Goal: Task Accomplishment & Management: Complete application form

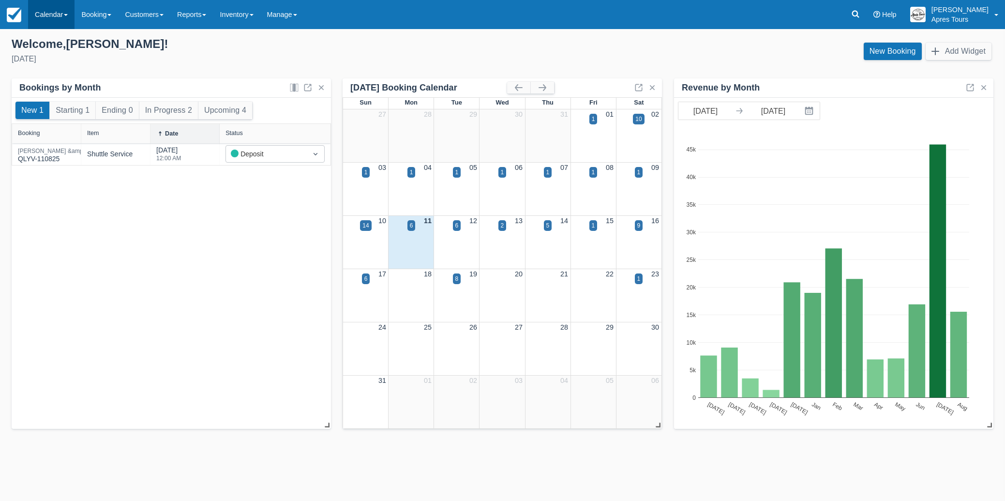
click at [48, 16] on link "Calendar" at bounding box center [51, 14] width 46 height 29
click at [41, 92] on link "Month" at bounding box center [67, 91] width 76 height 20
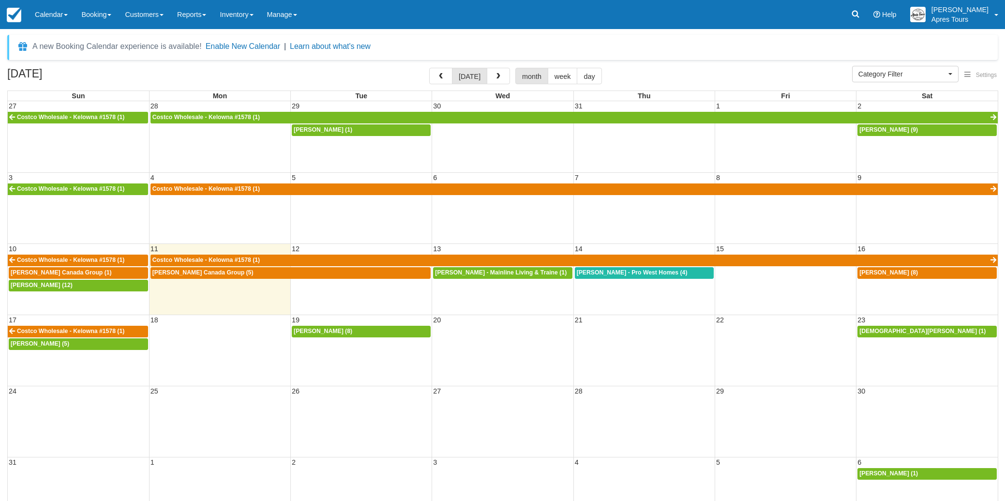
select select
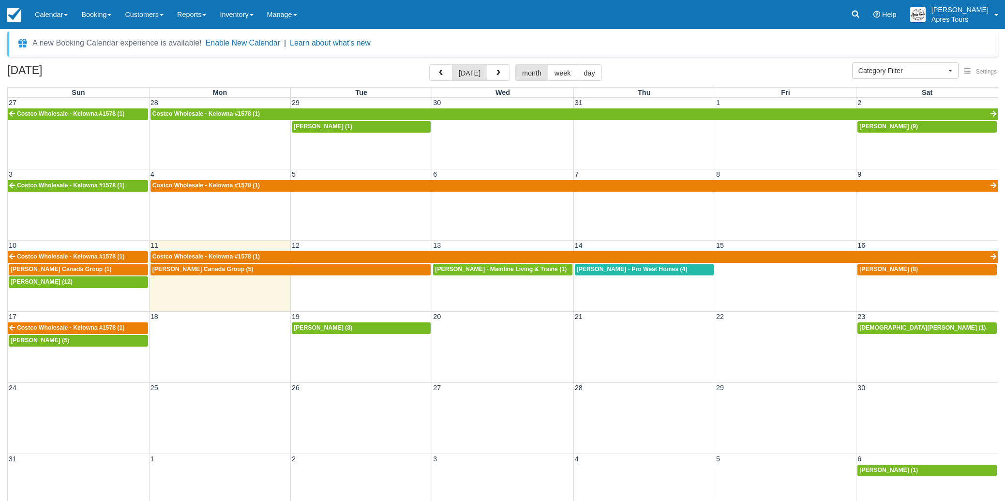
scroll to position [2, 0]
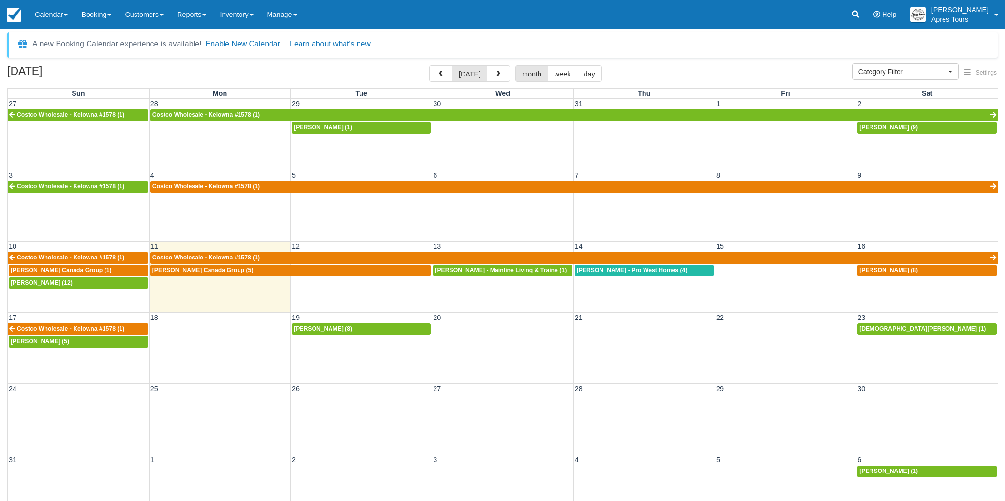
click at [898, 291] on div "10 11 12 13 14 15 16 Costco Wholesale - Kelowna #1578 (1) Costco Wholesale - Ke…" at bounding box center [503, 276] width 990 height 71
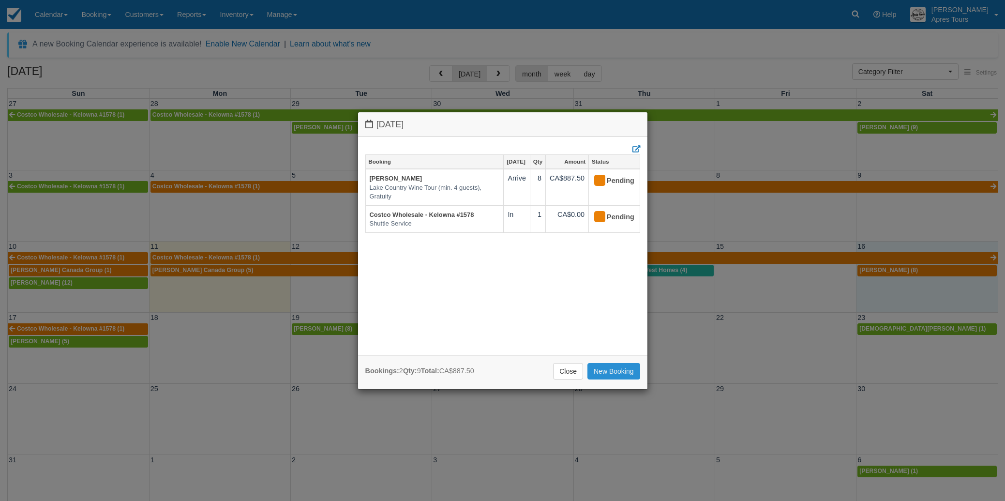
click at [605, 374] on link "New Booking" at bounding box center [613, 371] width 53 height 16
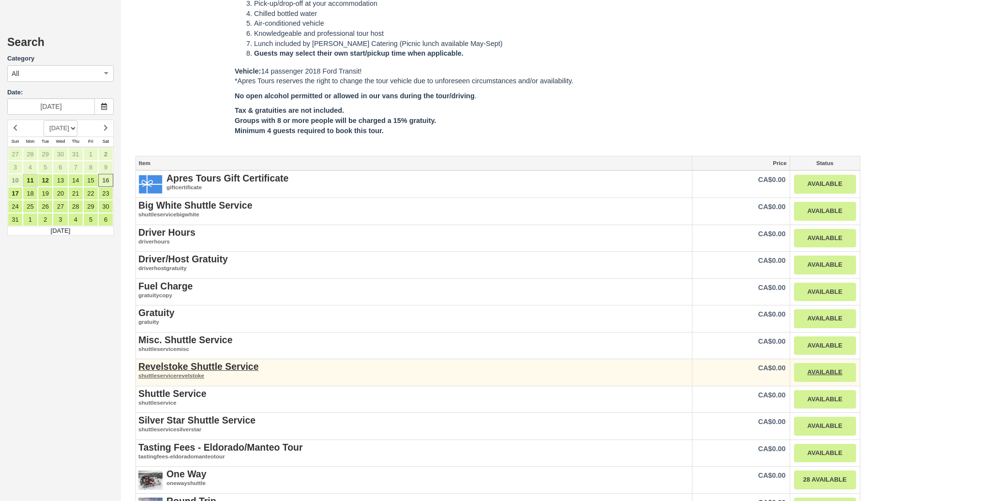
scroll to position [980, 0]
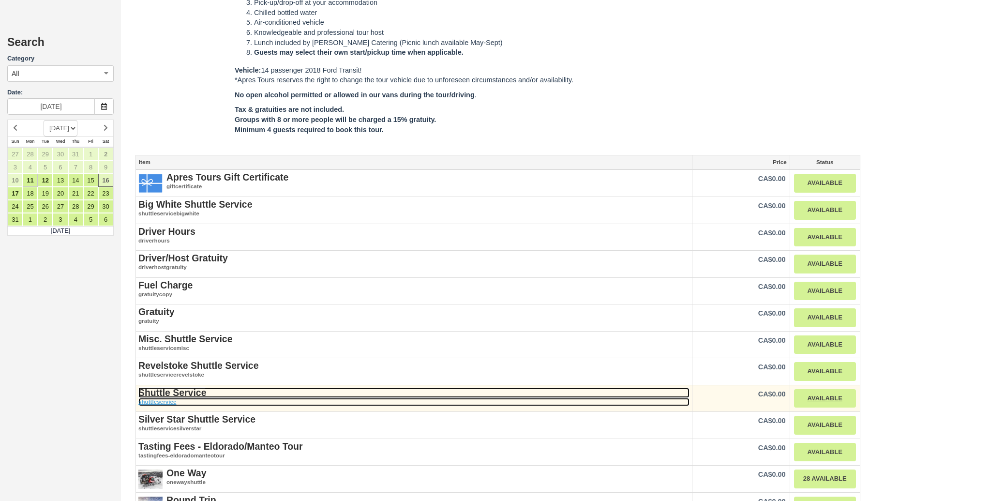
click at [157, 387] on strong "Shuttle Service" at bounding box center [172, 392] width 68 height 11
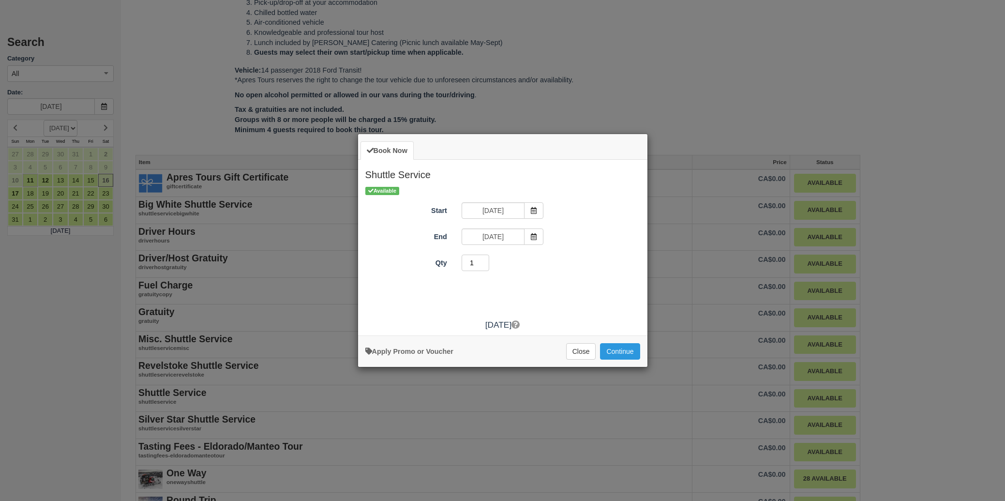
type input "1"
click at [486, 266] on input "1" at bounding box center [475, 262] width 28 height 16
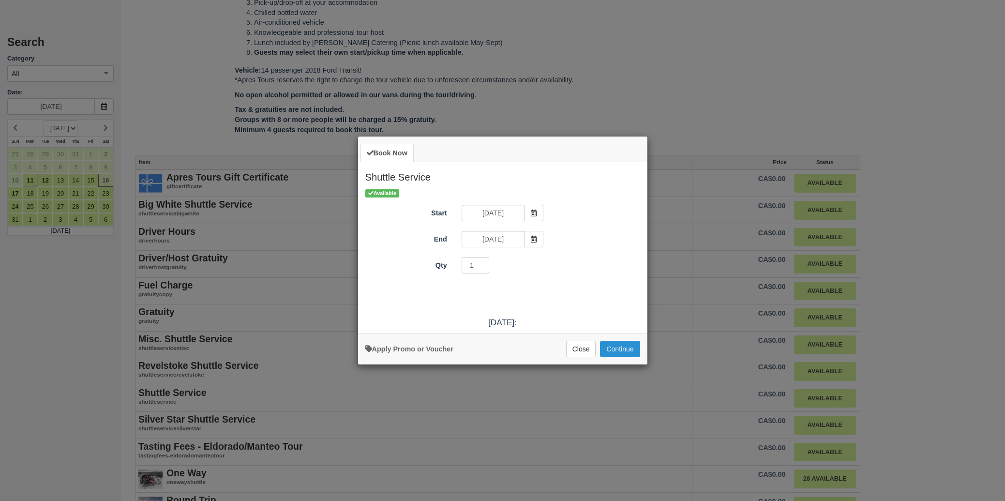
click at [617, 347] on button "Continue" at bounding box center [620, 349] width 40 height 16
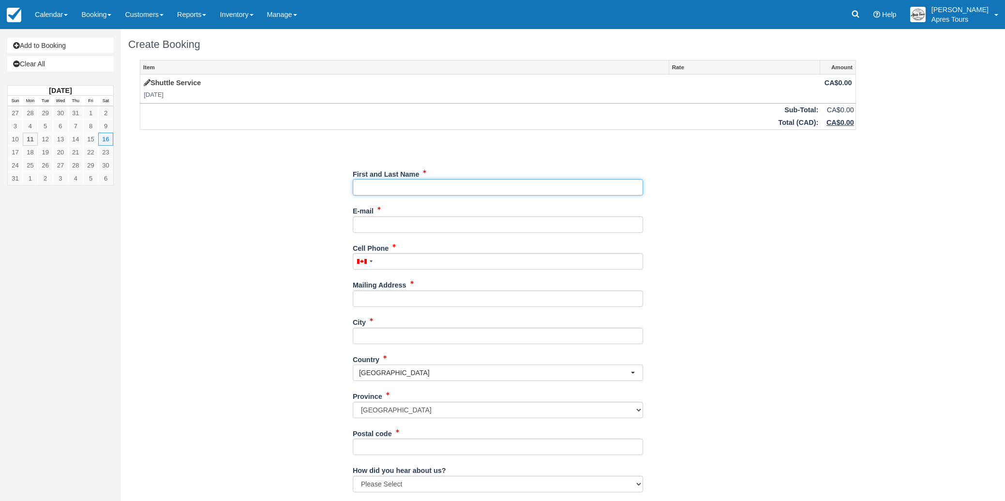
click at [375, 190] on input "First and Last Name" at bounding box center [498, 187] width 290 height 16
paste input "Loughren, Lorraine"
type input "Loughren, Lorraine - CIBC Wood Gundy Grp"
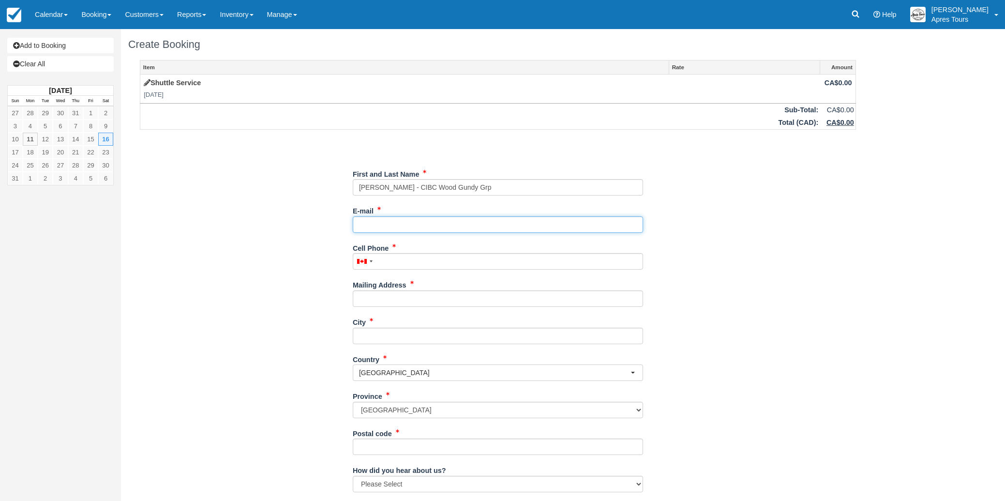
click at [380, 227] on input "E-mail" at bounding box center [498, 224] width 290 height 16
paste input "Lorraine.Loughren@cibc.com"
type input "Lorraine.Loughren@cibc.com"
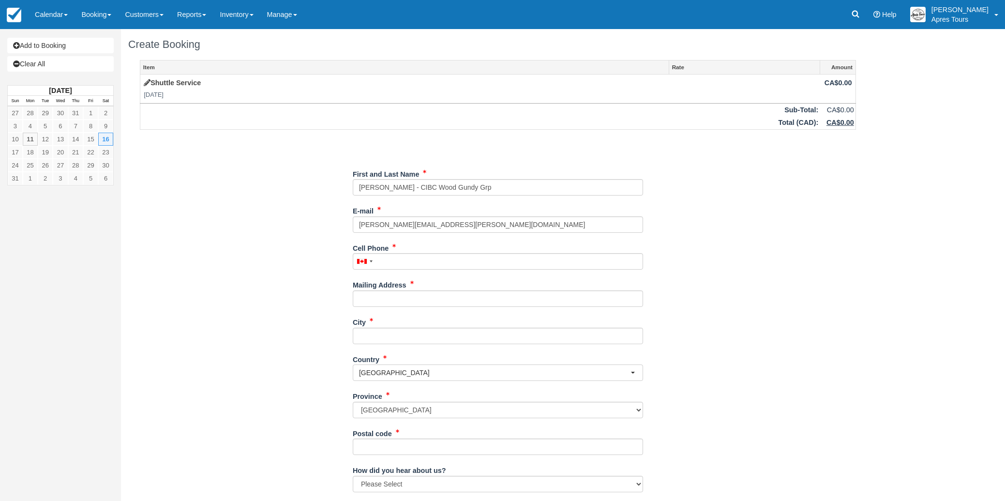
click at [232, 297] on div "Item Rate Amount Shuttle Service Sat Aug 16, 2025 CA$0.00 Sub-Total: CA$0.00 To…" at bounding box center [497, 314] width 739 height 508
click at [378, 260] on input "Cell Phone" at bounding box center [498, 261] width 290 height 16
click at [379, 260] on input "Cell Phone" at bounding box center [498, 261] width 290 height 16
paste input "250-770-2104"
type input "[PHONE_NUMBER]"
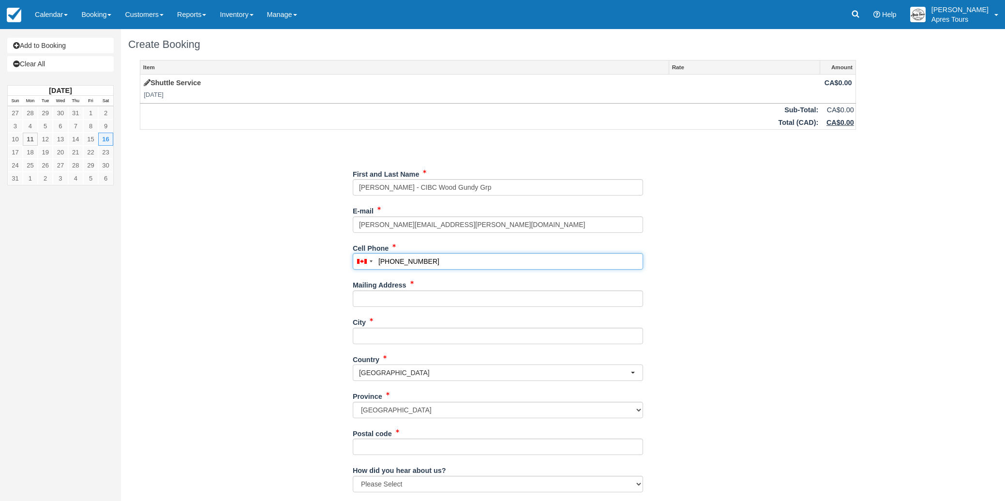
scroll to position [4, 0]
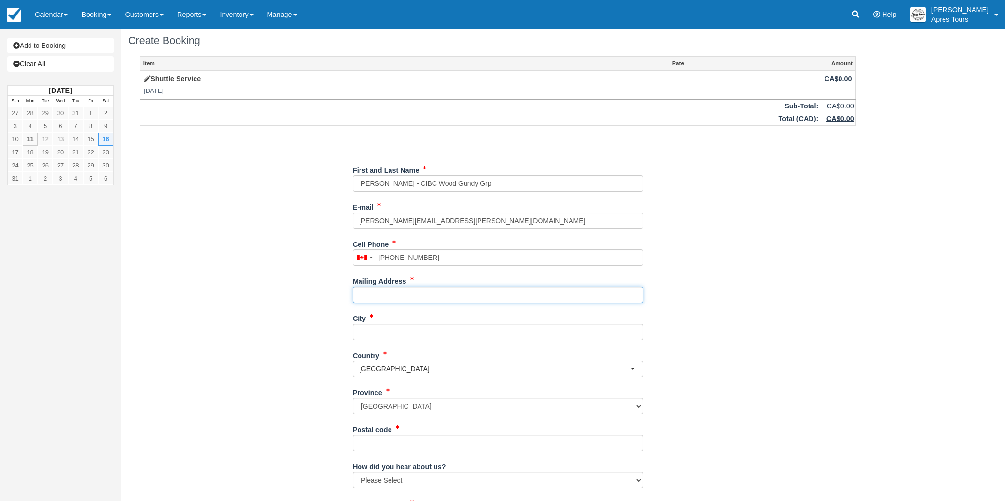
click at [377, 295] on input "Mailing Address" at bounding box center [498, 294] width 290 height 16
paste input "105 – 399 Main Street, Penticton"
type input "[STREET_ADDRESS]"
click at [390, 327] on input "City" at bounding box center [498, 332] width 290 height 16
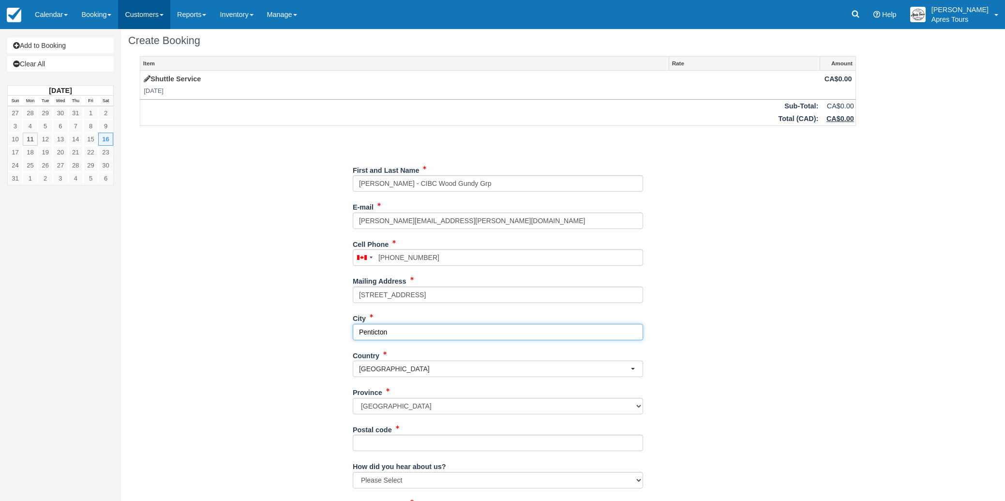
type input "Penticton"
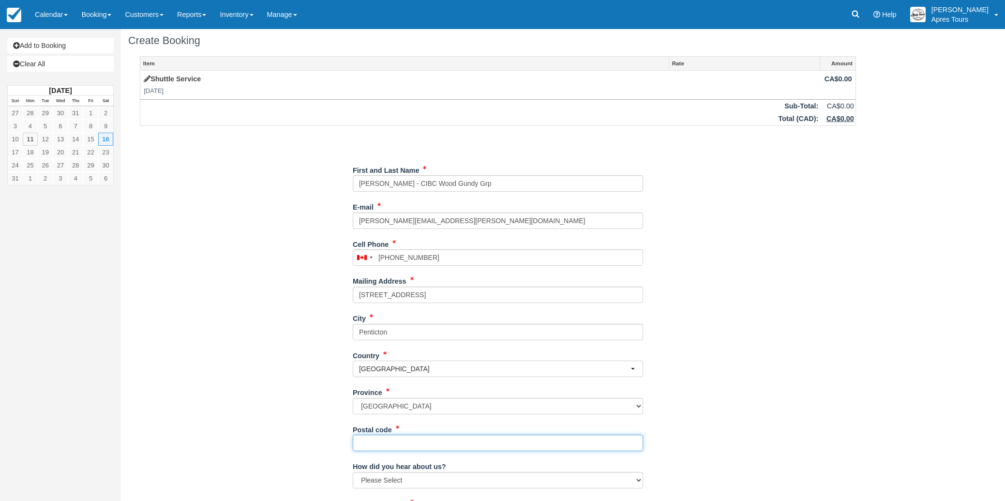
click at [369, 443] on input "Postal code" at bounding box center [498, 442] width 290 height 16
paste input "V2A 5B7"
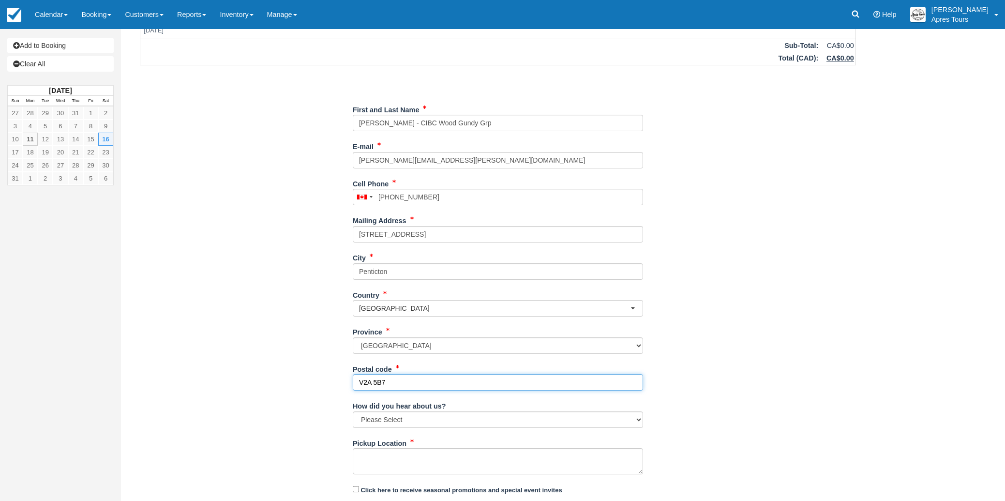
scroll to position [91, 0]
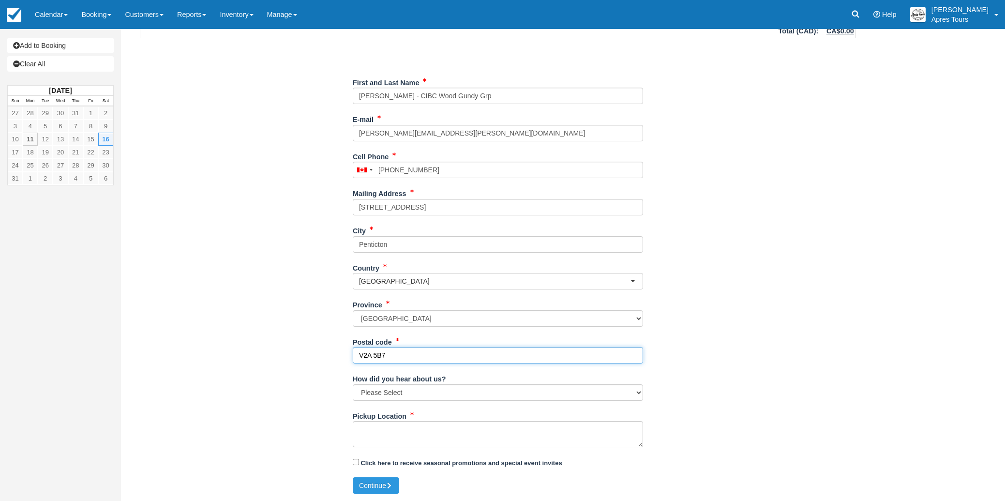
type input "V2A 5B7"
click at [461, 389] on select "Please Select Social Media Google Trip Advisor Referral - Friends/Family Repeat…" at bounding box center [498, 392] width 290 height 16
select select "Repeat Guest"
click at [374, 430] on textarea "Pickup Location" at bounding box center [498, 434] width 290 height 26
paste textarea "1708 Dolphin Avenue"
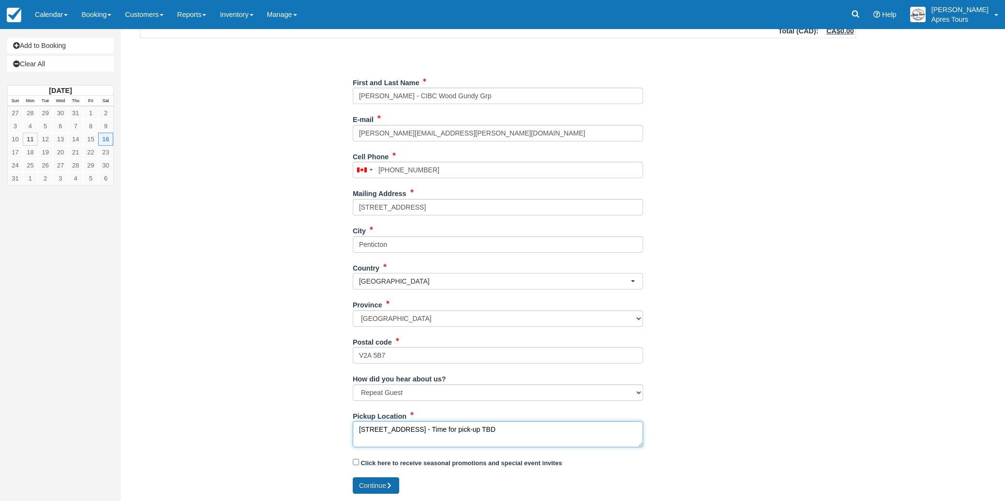
type textarea "[STREET_ADDRESS] - Time for pick-up TBD"
click at [379, 484] on button "Continue" at bounding box center [376, 485] width 46 height 16
type input "+12507702104"
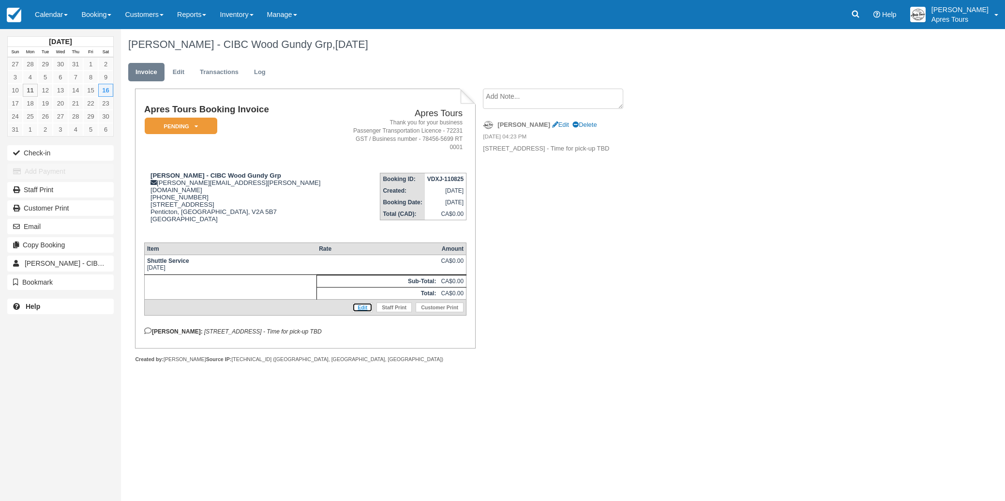
click at [363, 302] on link "Edit" at bounding box center [362, 307] width 20 height 10
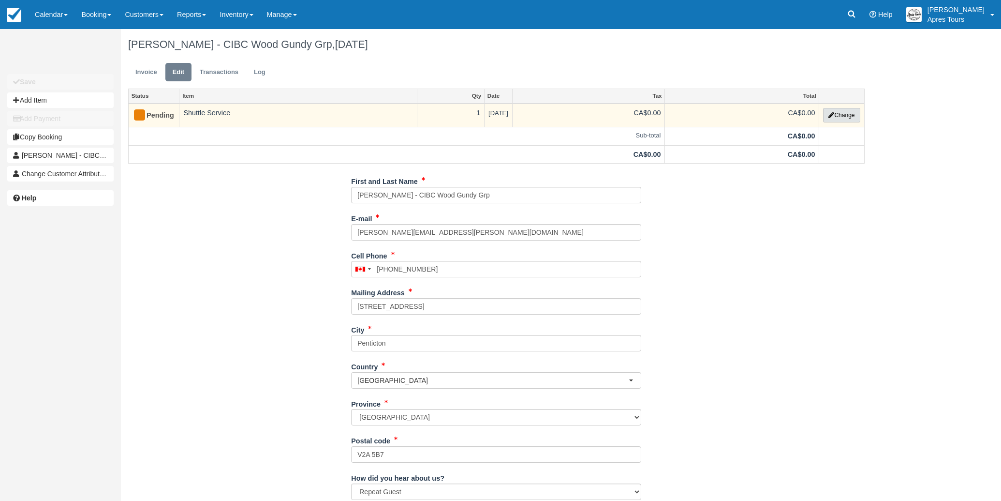
click at [854, 112] on button "Change" at bounding box center [841, 115] width 37 height 15
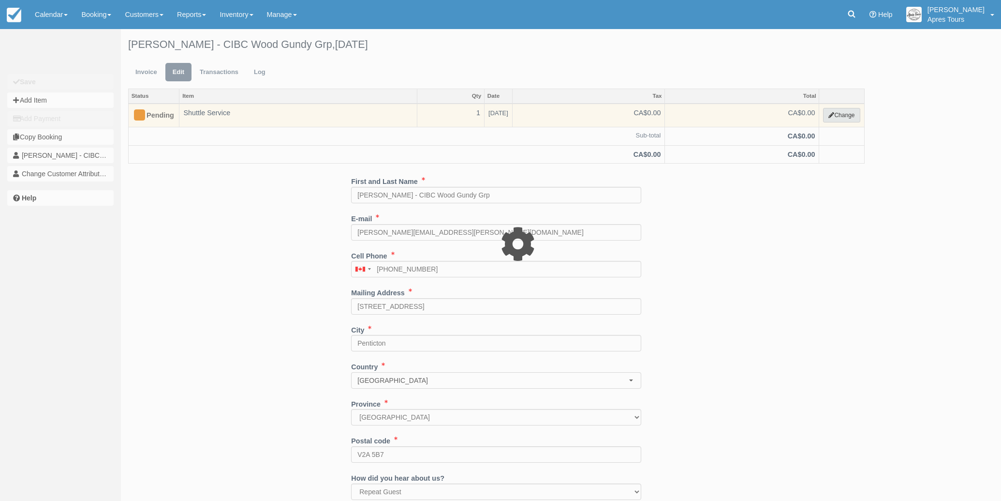
select select "4"
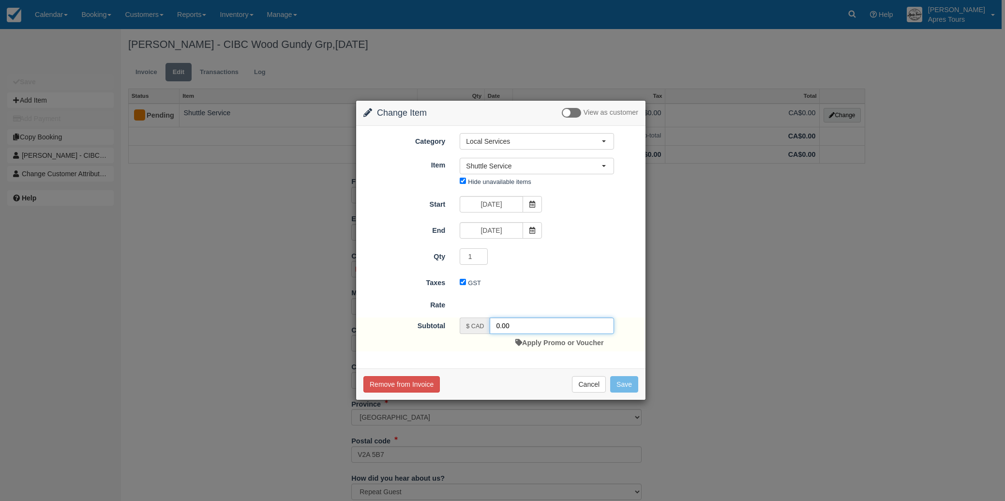
click at [495, 326] on input "0.00" at bounding box center [552, 325] width 124 height 16
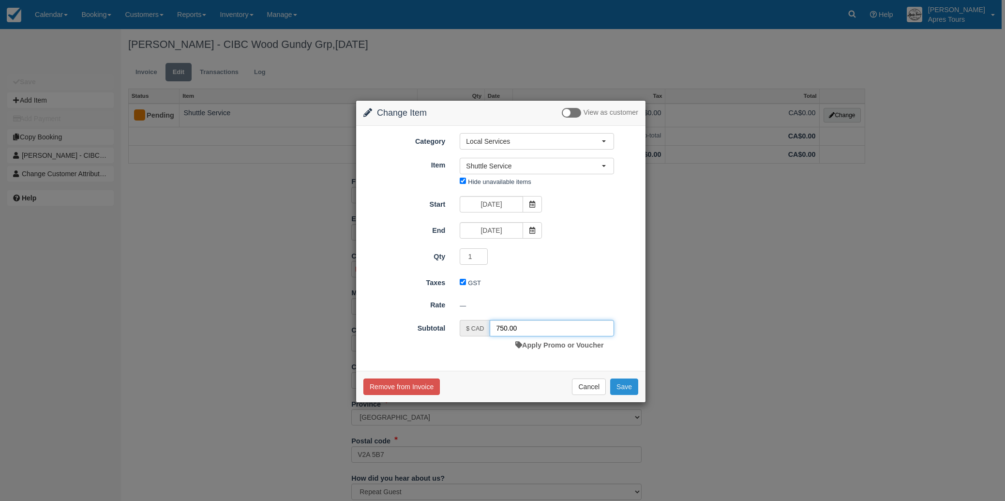
type input "750.00"
click at [621, 383] on button "Save" at bounding box center [624, 386] width 28 height 16
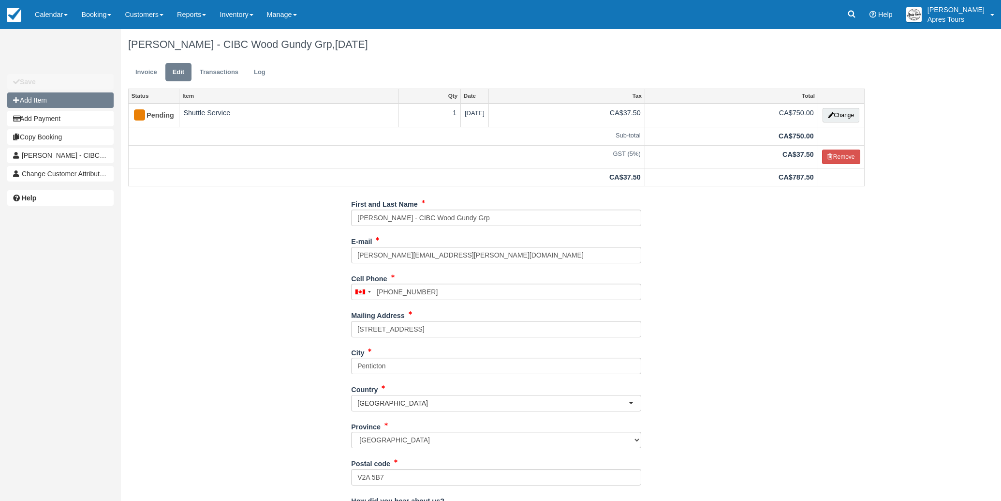
click at [45, 102] on button "Add Item" at bounding box center [60, 99] width 106 height 15
type input "0.00"
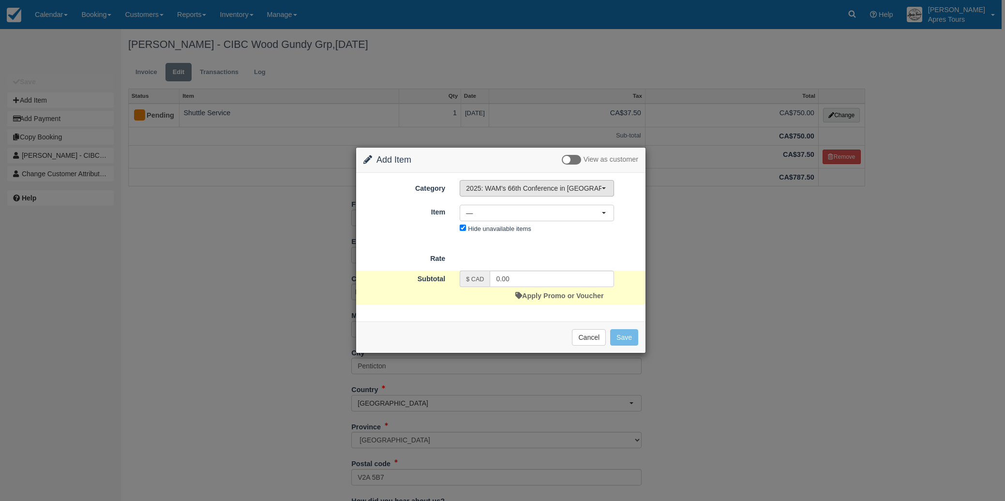
click at [505, 185] on span "2025: WAM's 66th Conference in [GEOGRAPHIC_DATA], [GEOGRAPHIC_DATA]" at bounding box center [533, 188] width 135 height 10
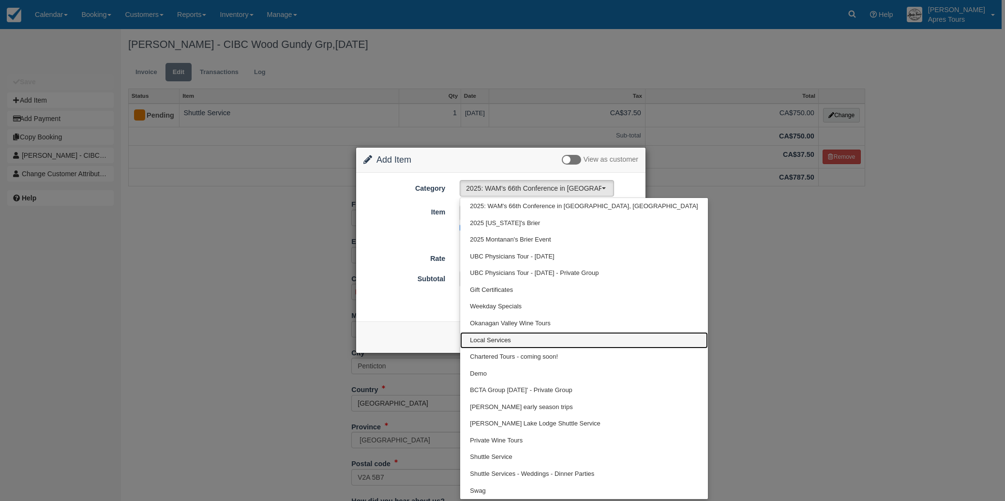
click at [482, 342] on span "Local Services" at bounding box center [490, 340] width 41 height 9
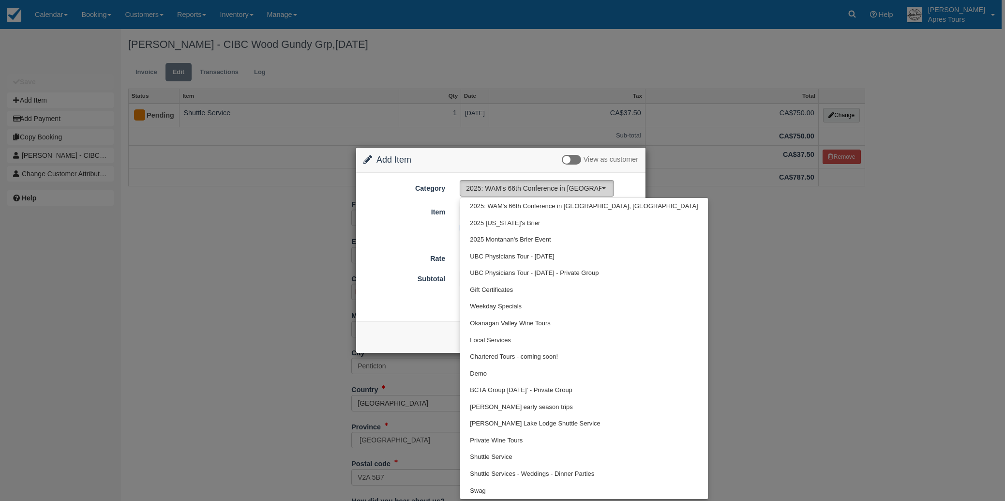
select select "4"
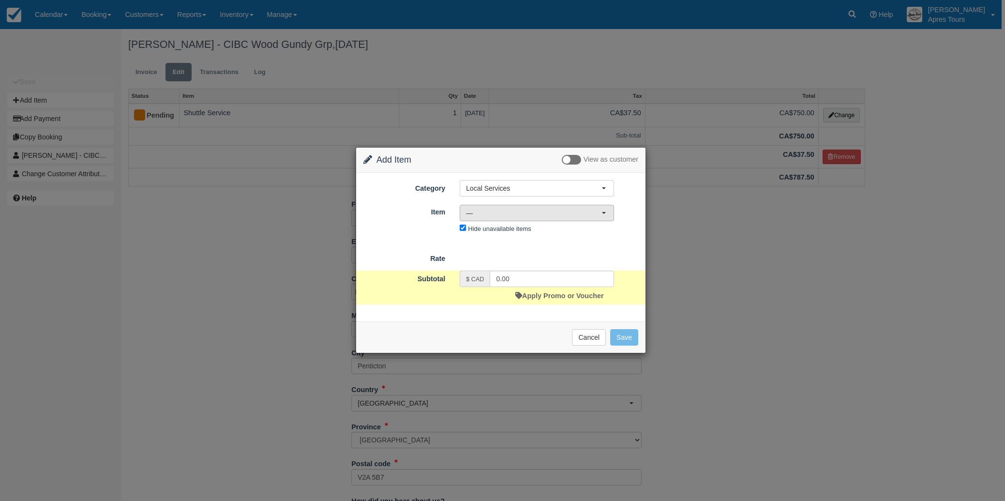
click at [536, 217] on span "—" at bounding box center [533, 213] width 135 height 10
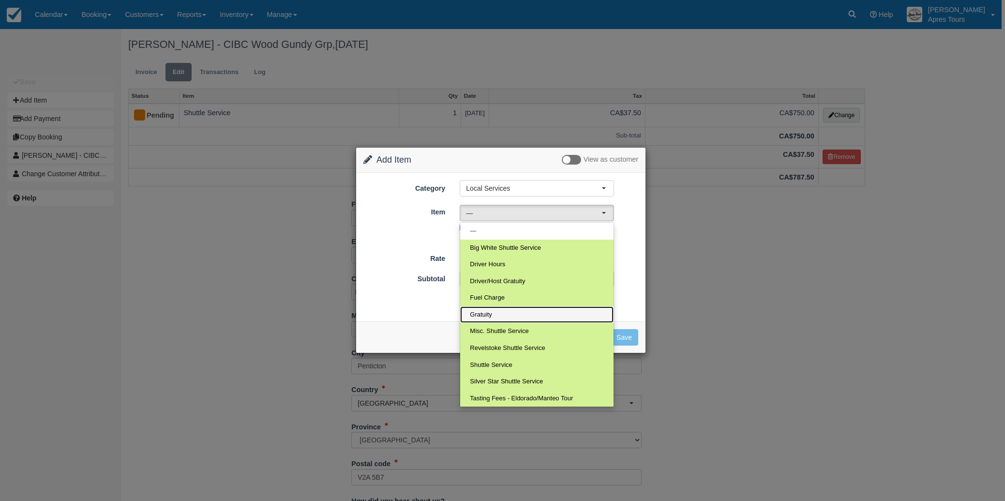
click at [486, 313] on span "Gratuity" at bounding box center [481, 314] width 22 height 9
select select "13"
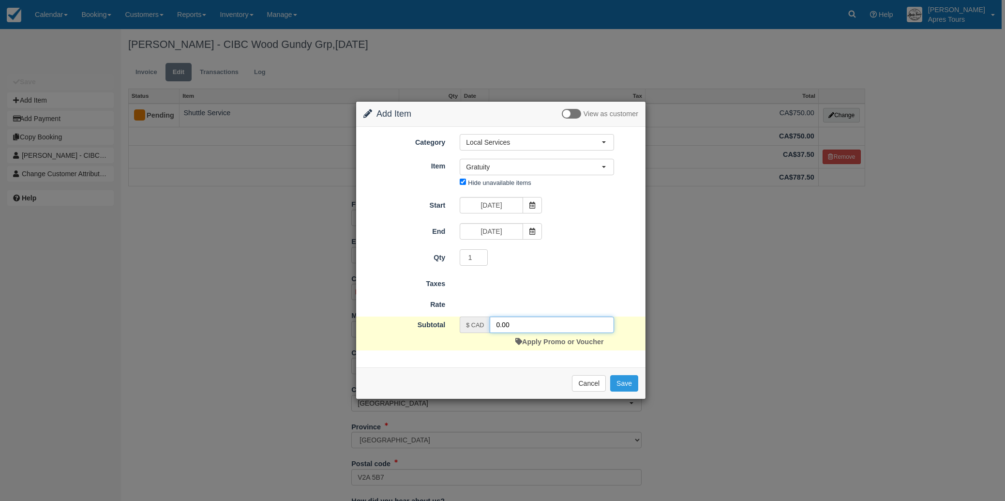
click at [496, 323] on input "0.00" at bounding box center [552, 324] width 124 height 16
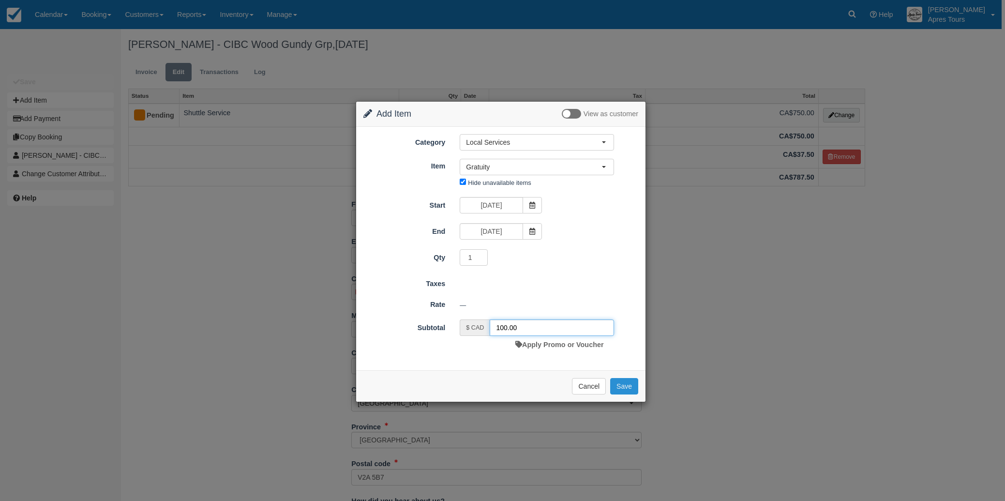
type input "100.00"
click at [632, 383] on button "Save" at bounding box center [624, 386] width 28 height 16
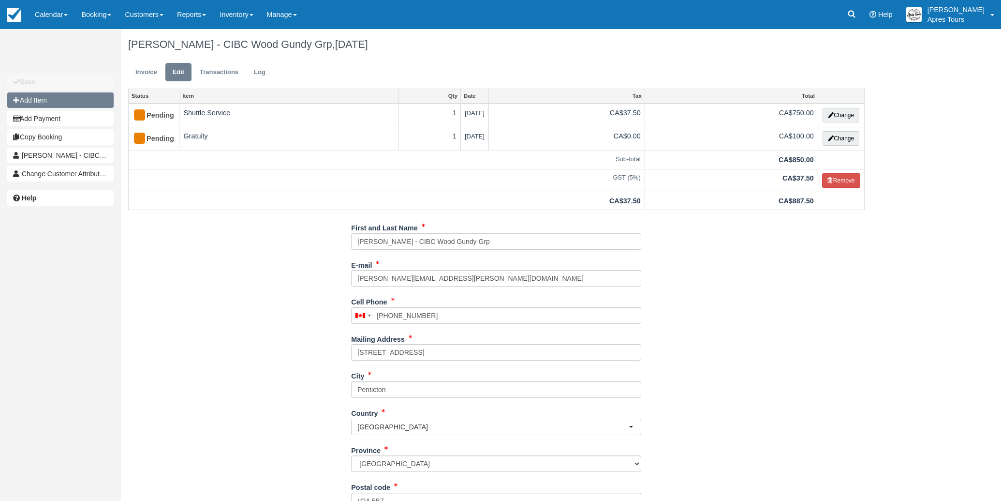
click at [30, 100] on button "Add Item" at bounding box center [60, 99] width 106 height 15
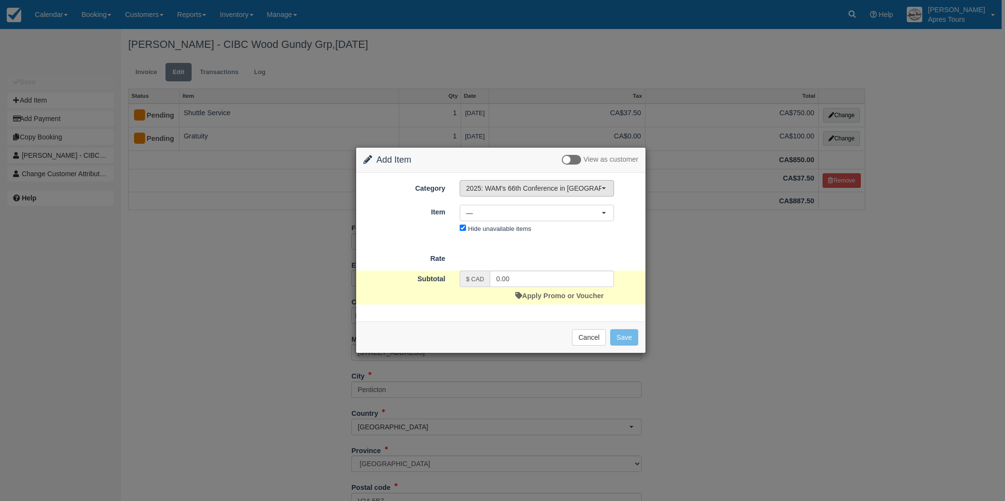
click at [506, 191] on span "2025: WAM's 66th Conference in [GEOGRAPHIC_DATA], [GEOGRAPHIC_DATA]" at bounding box center [533, 188] width 135 height 10
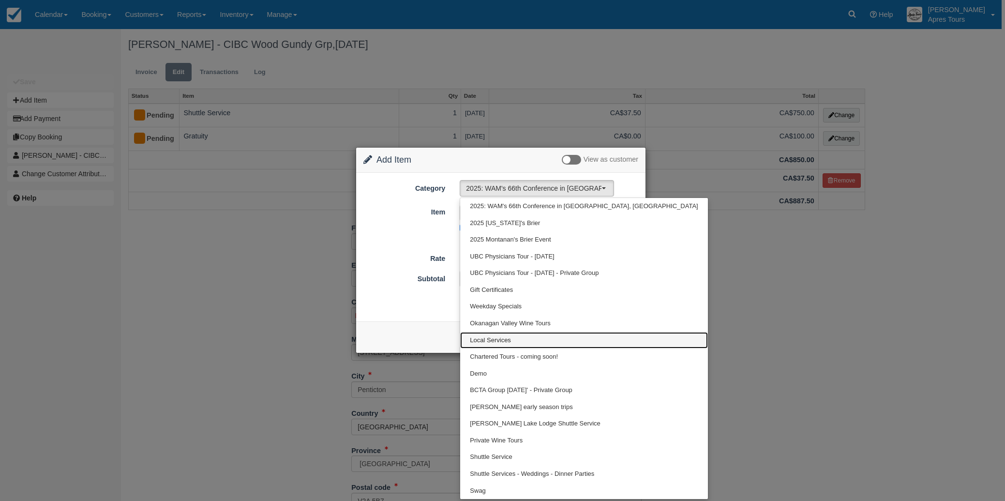
click at [488, 344] on link "Local Services" at bounding box center [583, 340] width 247 height 17
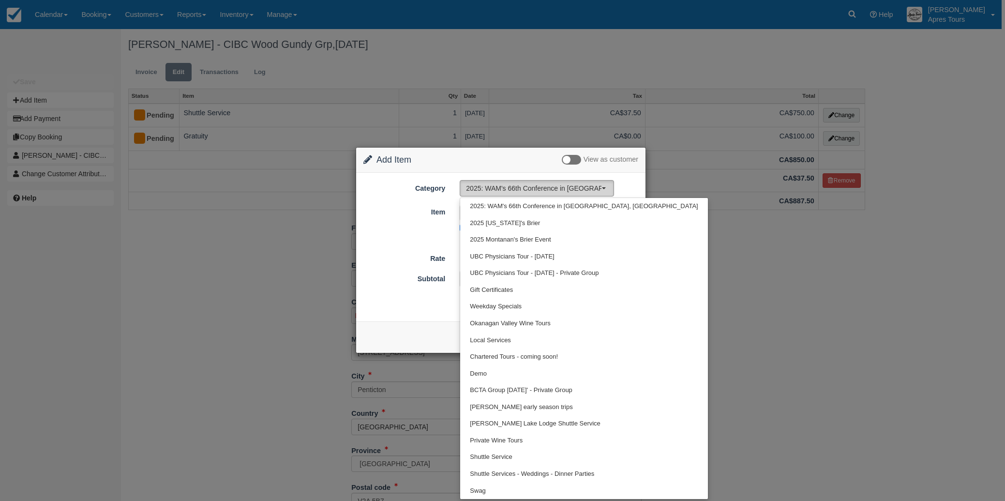
select select "4"
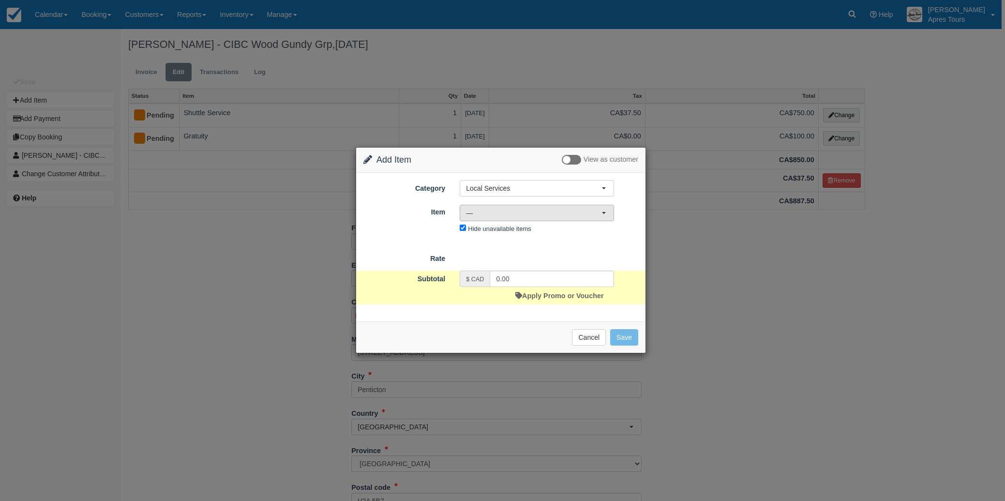
click at [514, 213] on span "—" at bounding box center [533, 213] width 135 height 10
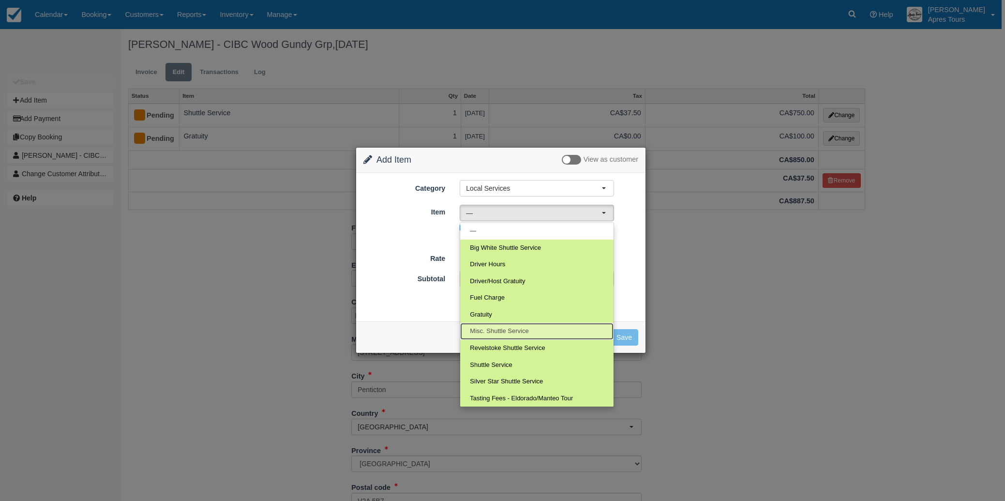
click at [485, 329] on span "Misc. Shuttle Service" at bounding box center [499, 331] width 59 height 9
select select "63"
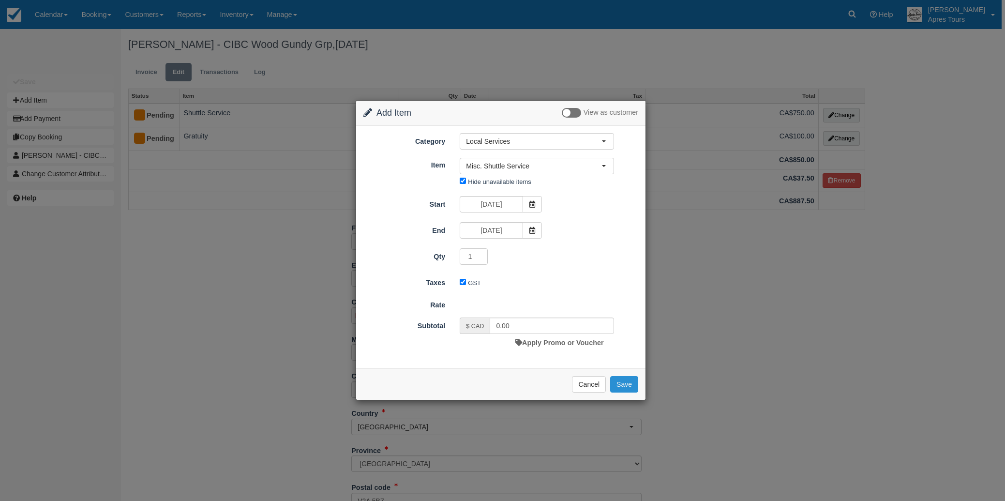
click at [625, 386] on button "Save" at bounding box center [624, 384] width 28 height 16
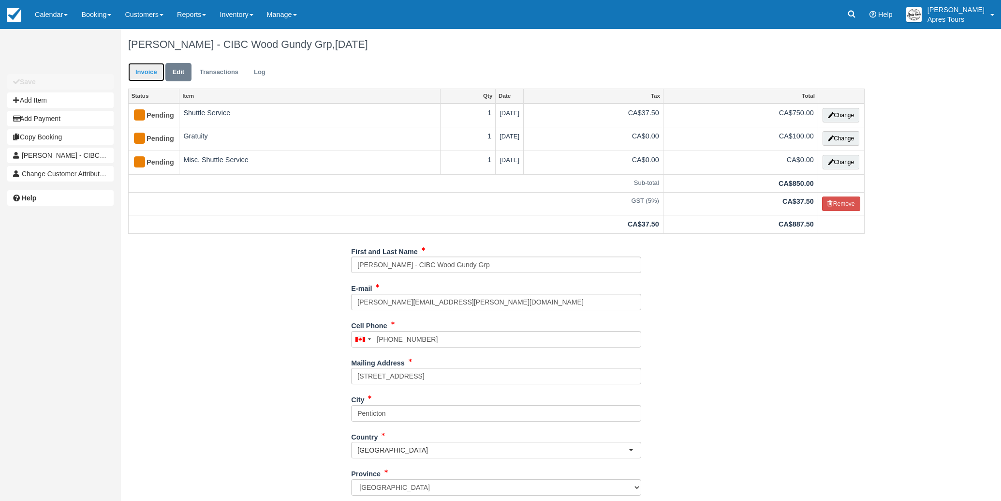
click at [138, 71] on link "Invoice" at bounding box center [146, 72] width 36 height 19
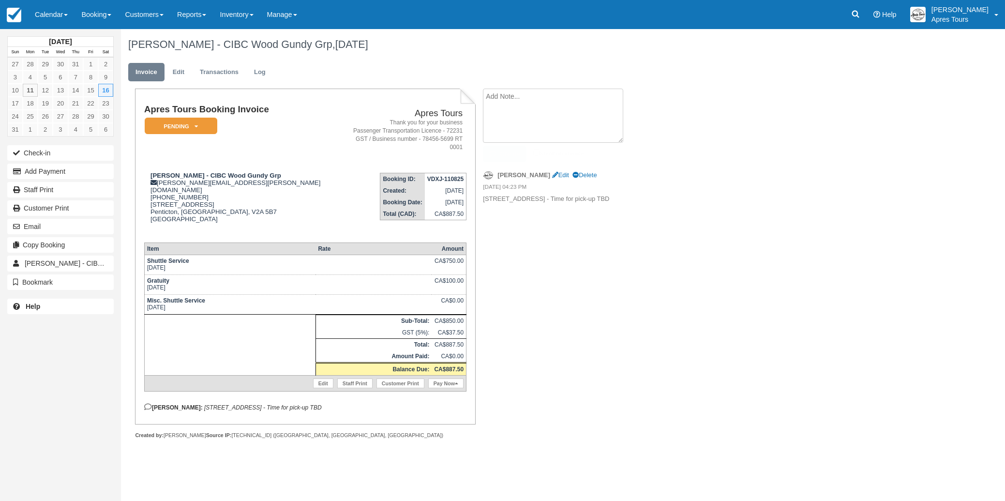
click at [506, 96] on textarea at bounding box center [553, 116] width 140 height 54
type textarea "Misc Charge for Tasting Fees"
click at [536, 152] on input "Show on invoice" at bounding box center [536, 152] width 6 height 6
checkbox input "true"
click at [513, 154] on button "Create" at bounding box center [505, 154] width 44 height 16
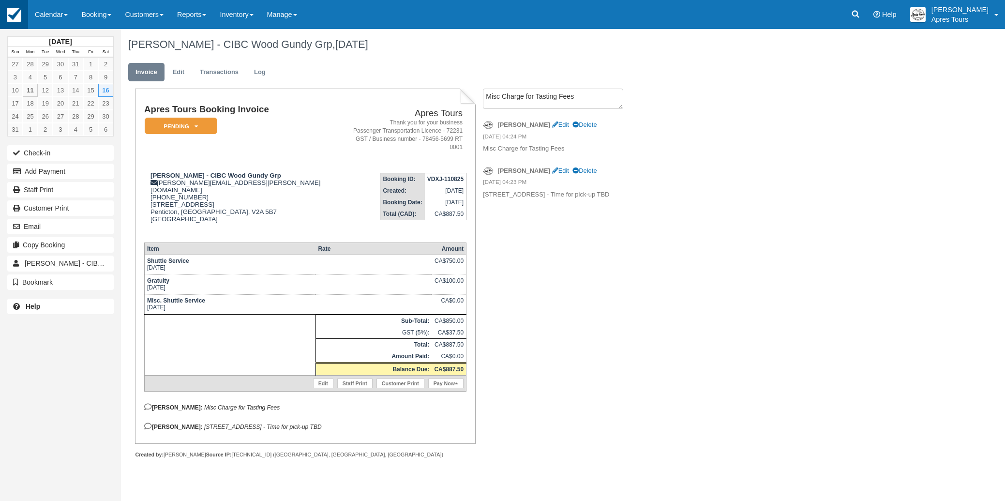
click at [18, 15] on img at bounding box center [14, 15] width 15 height 15
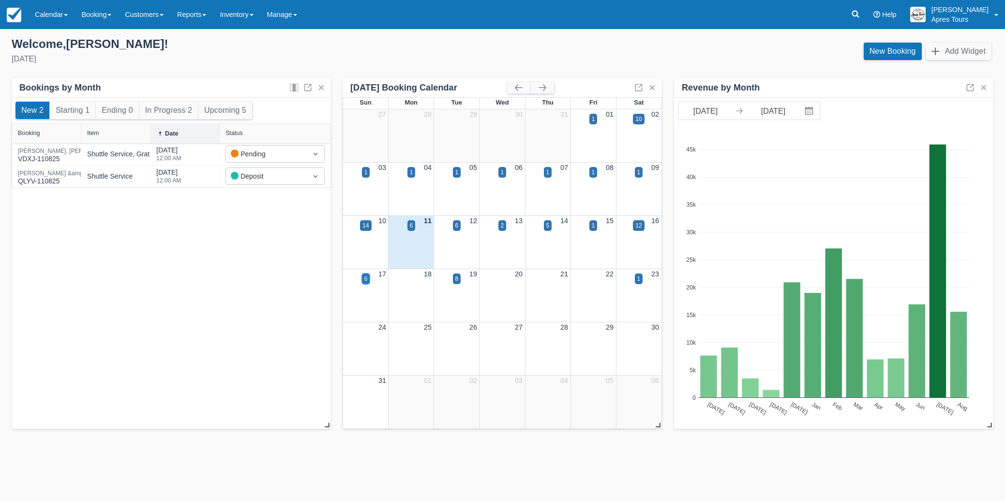
click at [368, 278] on div "6" at bounding box center [366, 278] width 8 height 11
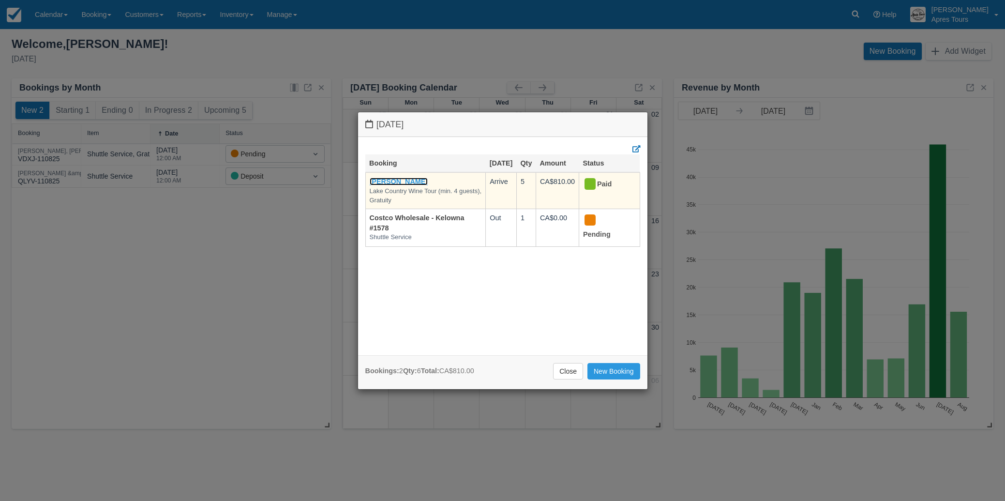
click at [389, 185] on link "Ryan Blouin" at bounding box center [399, 182] width 59 height 8
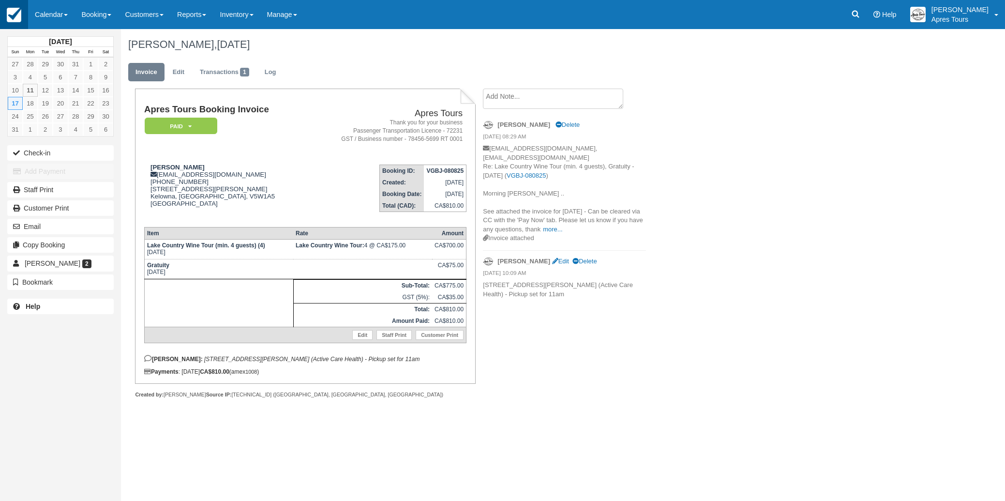
click at [15, 17] on img at bounding box center [14, 15] width 15 height 15
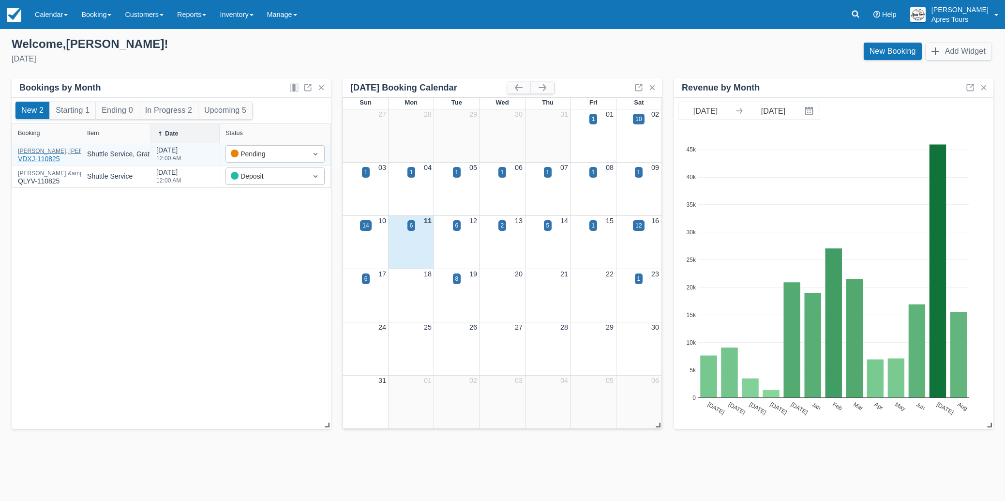
click at [60, 154] on div "Loughren, Lorraine - CIBC Wood Gundy Grp VDXJ-110825" at bounding box center [101, 156] width 166 height 16
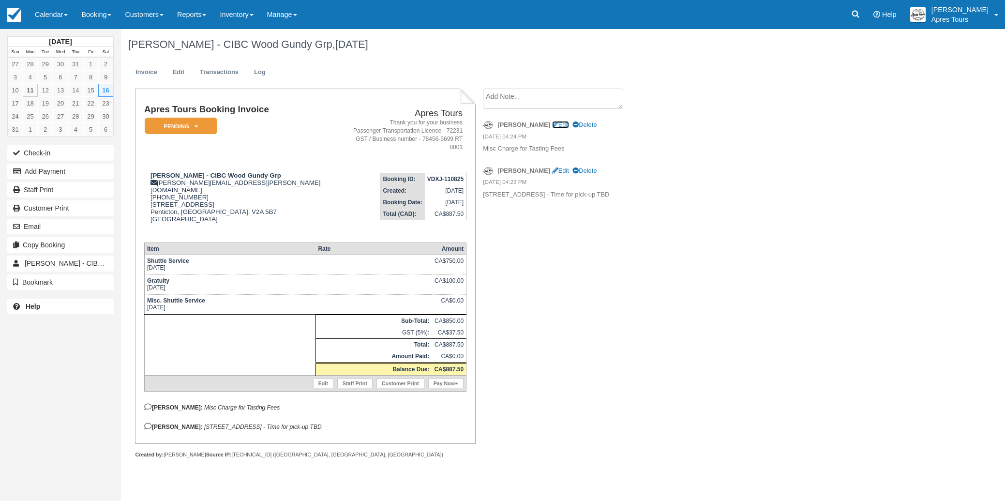
click at [552, 126] on link "Edit" at bounding box center [560, 124] width 17 height 7
type textarea "Misc Charge for Tasting Fees"
checkbox input "true"
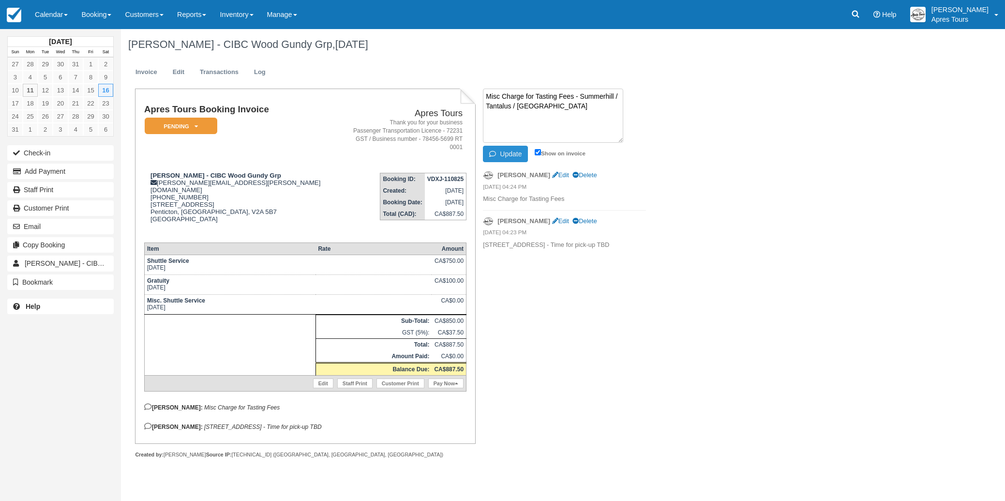
type textarea "Misc Charge for Tasting Fees - Summerhill / Tantalus / [GEOGRAPHIC_DATA]"
click at [504, 154] on button "Update" at bounding box center [505, 154] width 45 height 16
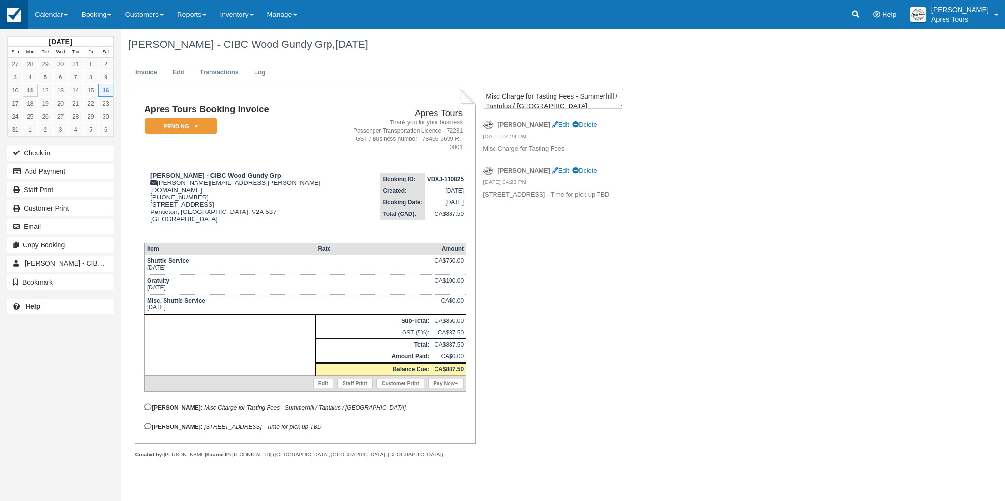
click at [9, 14] on img at bounding box center [14, 15] width 15 height 15
